Goal: Task Accomplishment & Management: Use online tool/utility

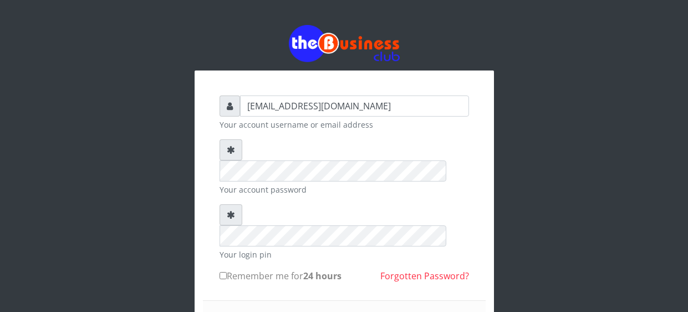
click at [224, 247] on form "[EMAIL_ADDRESS][DOMAIN_NAME] Your account username or email address Your accoun…" at bounding box center [345, 242] width 250 height 294
click at [220, 272] on input "Remember me for 24 hours" at bounding box center [223, 275] width 7 height 7
checkbox input "true"
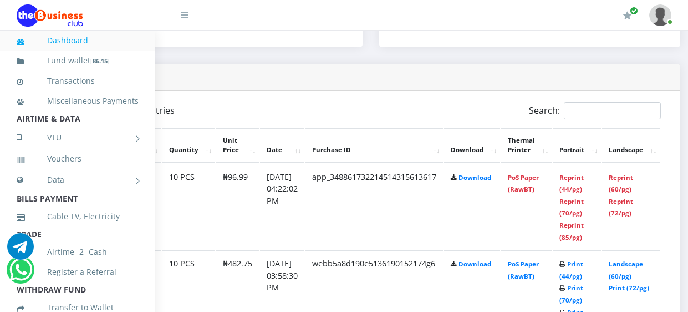
scroll to position [538, 136]
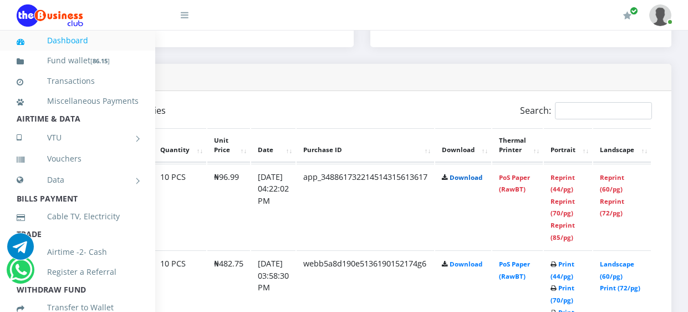
click at [459, 178] on link "Download" at bounding box center [466, 177] width 33 height 8
click at [562, 189] on link "Reprint (44/pg)" at bounding box center [563, 183] width 24 height 21
